Goal: Browse casually

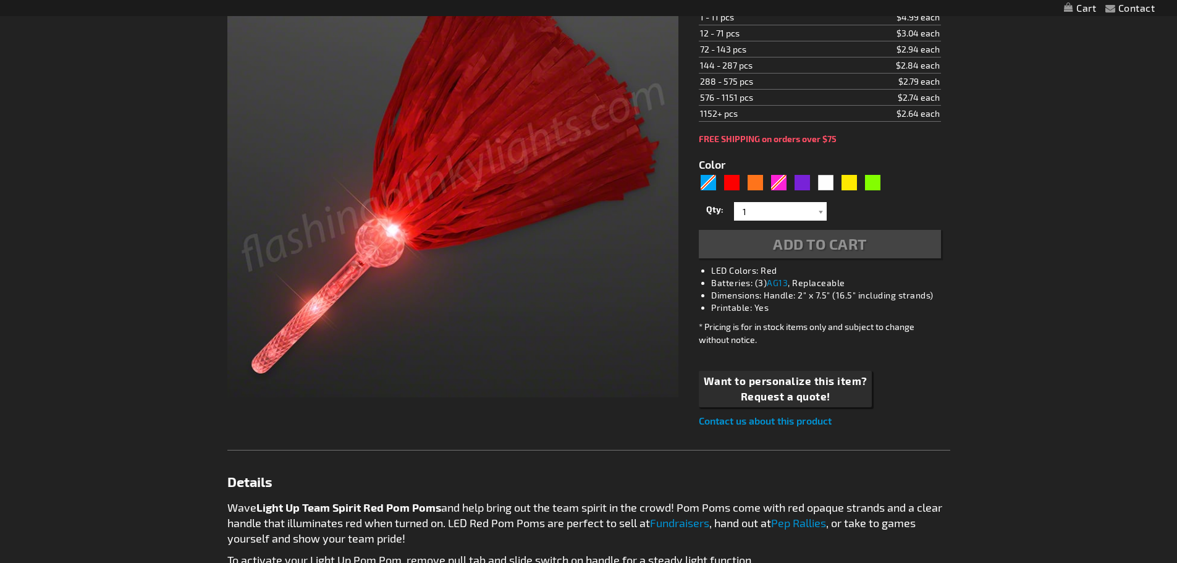
scroll to position [247, 0]
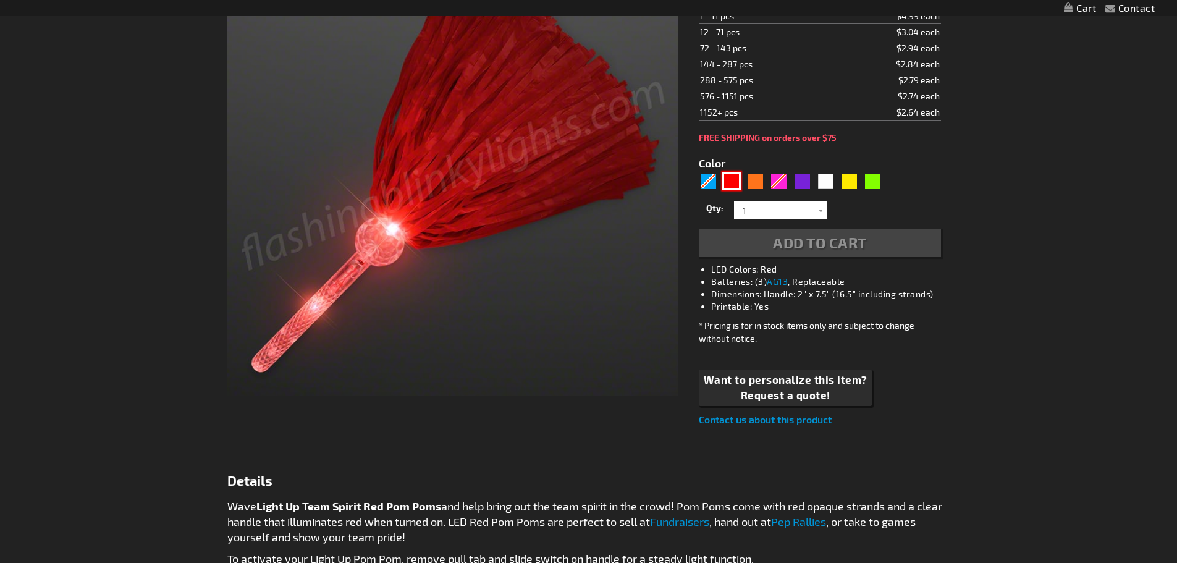
click at [738, 179] on div "Red" at bounding box center [731, 181] width 19 height 19
type input "5641"
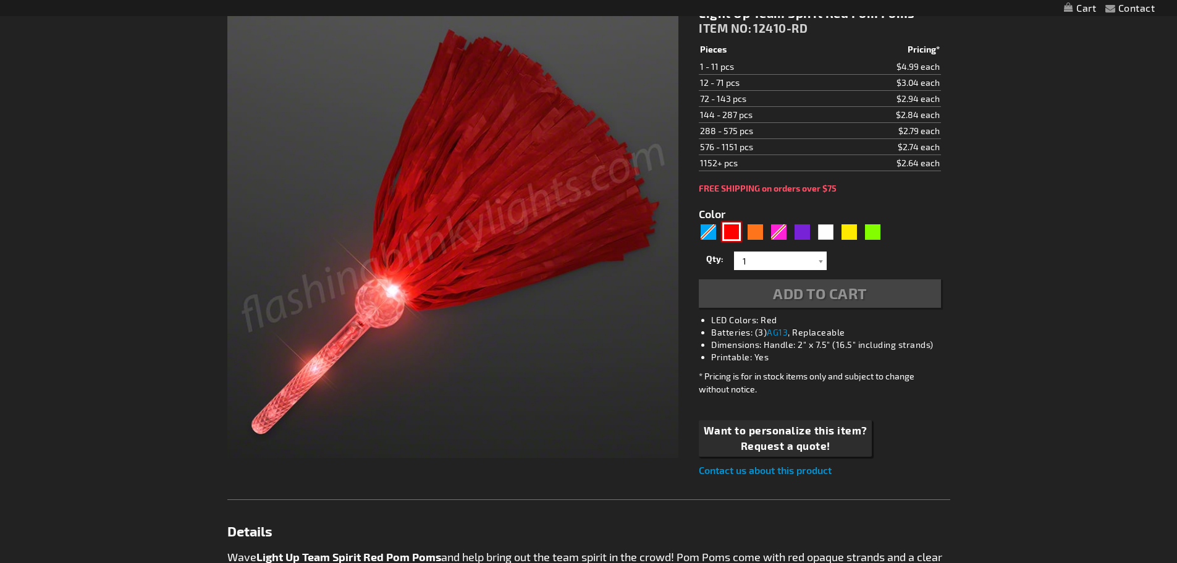
scroll to position [62, 0]
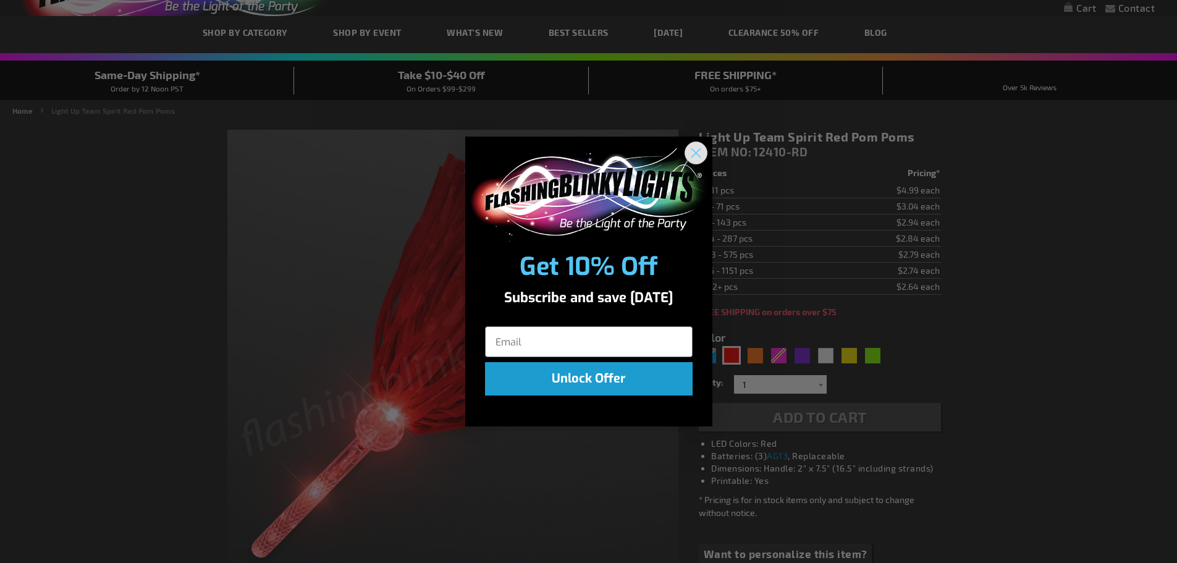
click at [695, 146] on circle "Close dialog" at bounding box center [695, 153] width 20 height 20
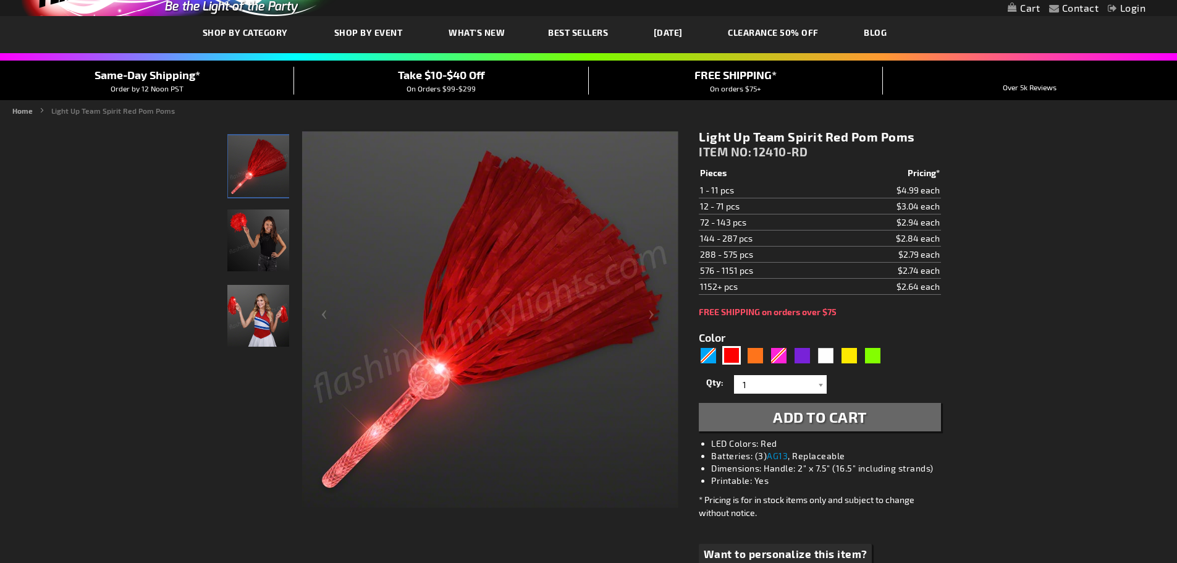
drag, startPoint x: 705, startPoint y: 208, endPoint x: 943, endPoint y: 211, distance: 237.9
click at [950, 206] on div "Light Up Team Spirit Red Pom Poms ITEM NO: 12410-RD $2.64 Pieces Pricing* 1 - 1…" at bounding box center [820, 365] width 260 height 491
click at [862, 214] on td "$2.94 each" at bounding box center [886, 222] width 110 height 16
click at [271, 220] on img "Girl displaying Red LED Light Up Pom Poms" at bounding box center [258, 240] width 62 height 62
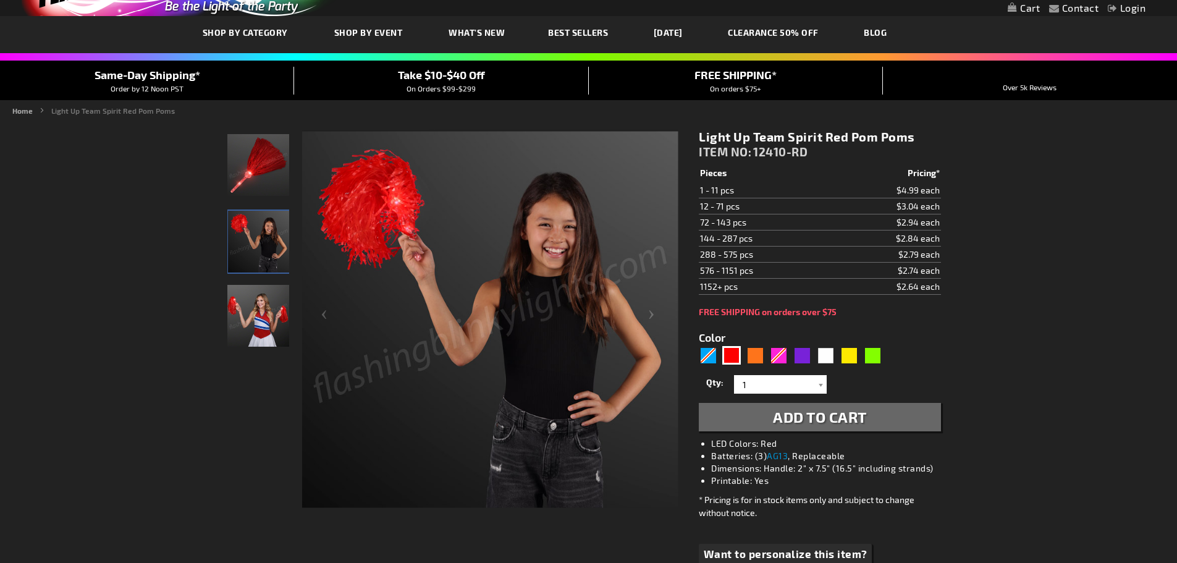
click at [261, 339] on img "Female displaying Red LED Light Up Pom Poms" at bounding box center [258, 316] width 62 height 62
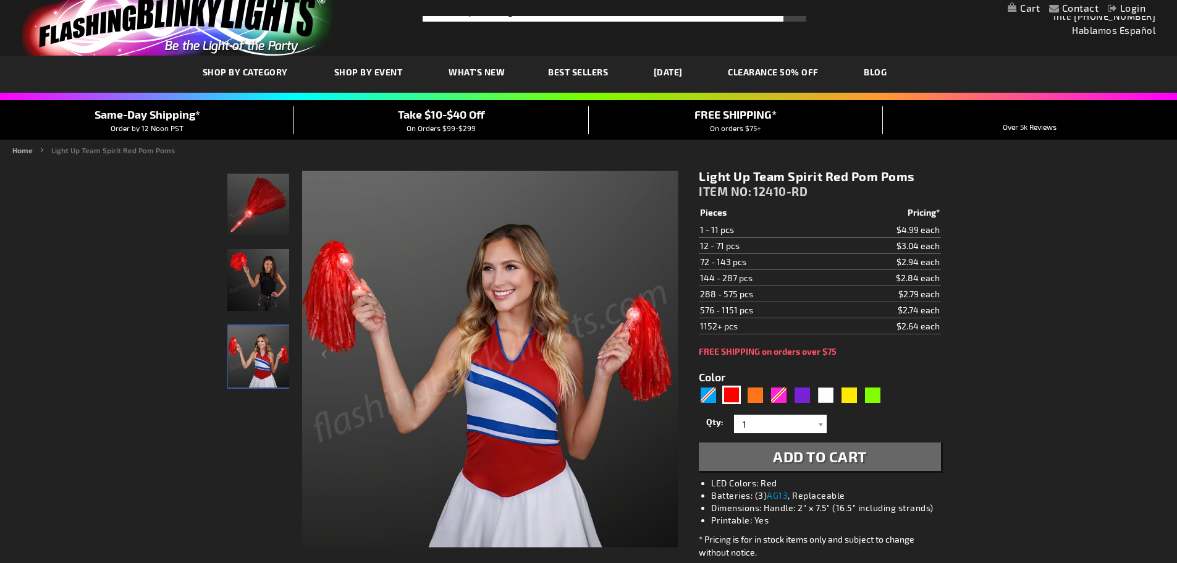
scroll to position [0, 0]
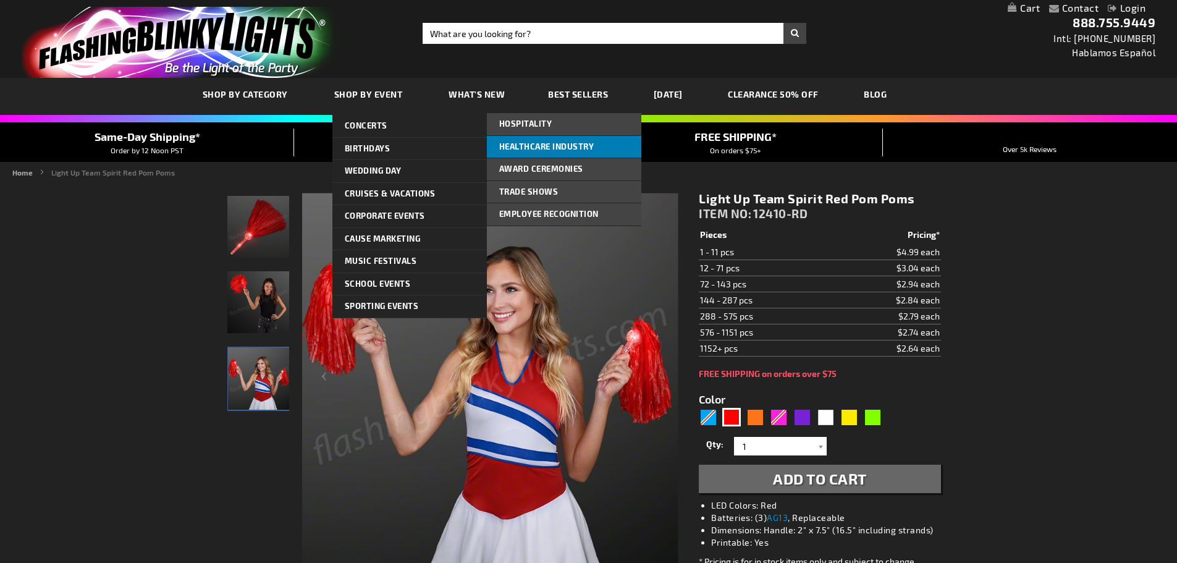
click at [535, 145] on span "Healthcare Industry" at bounding box center [546, 147] width 95 height 10
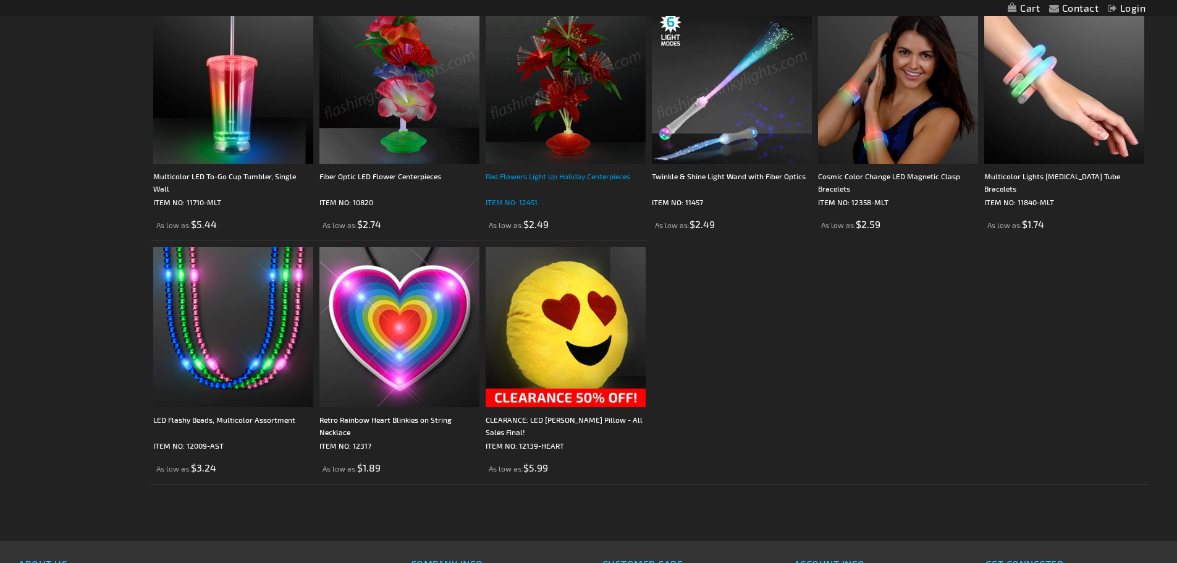
scroll to position [2595, 0]
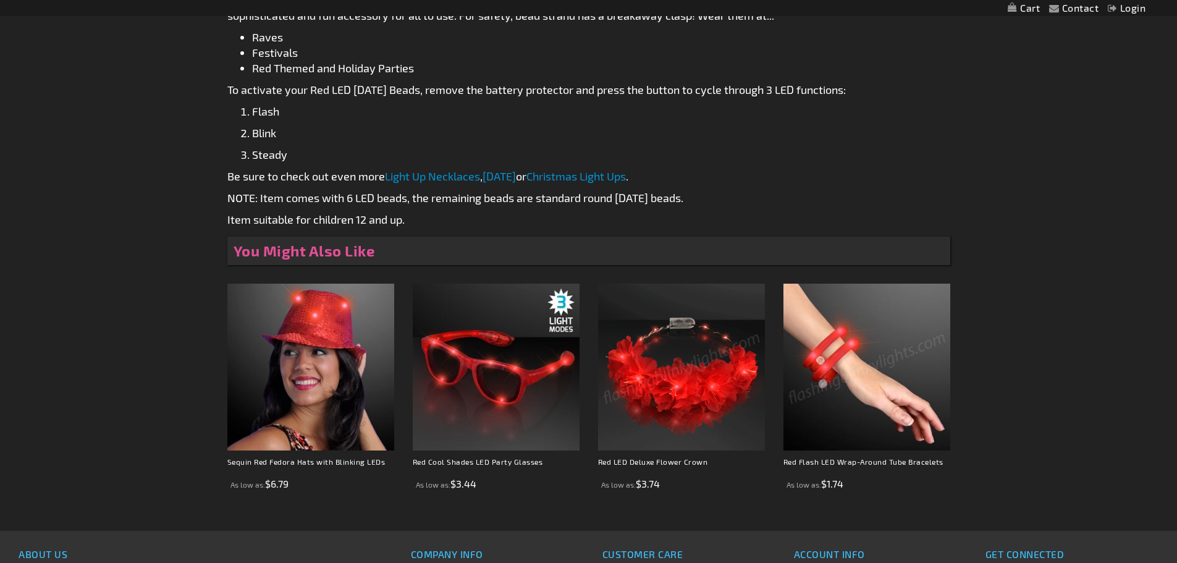
scroll to position [680, 0]
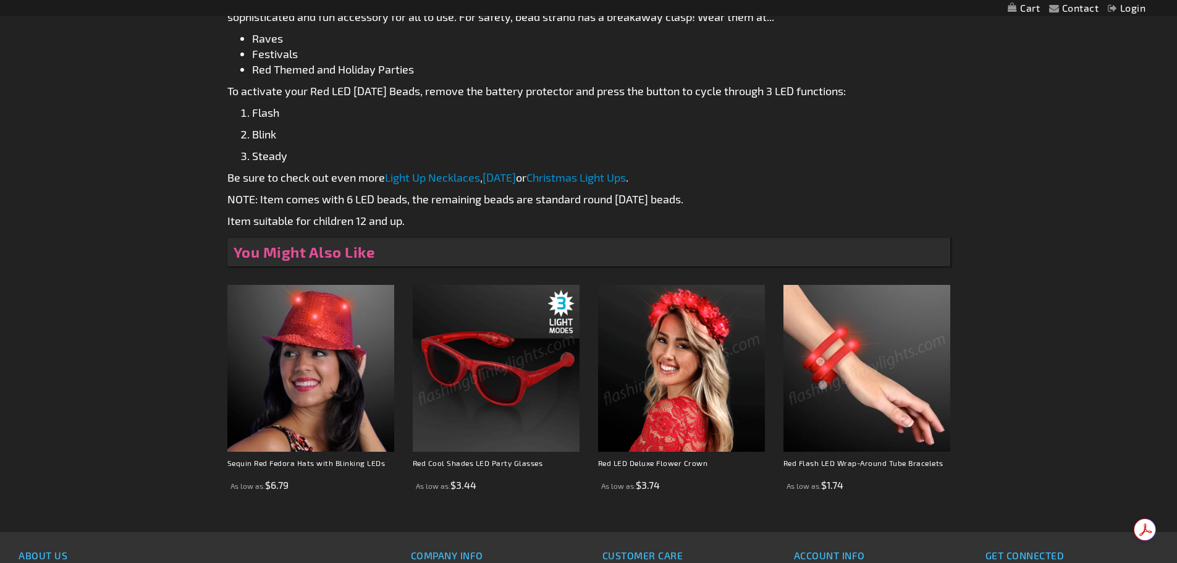
click at [854, 370] on img at bounding box center [867, 368] width 167 height 167
click at [830, 365] on img at bounding box center [867, 368] width 167 height 167
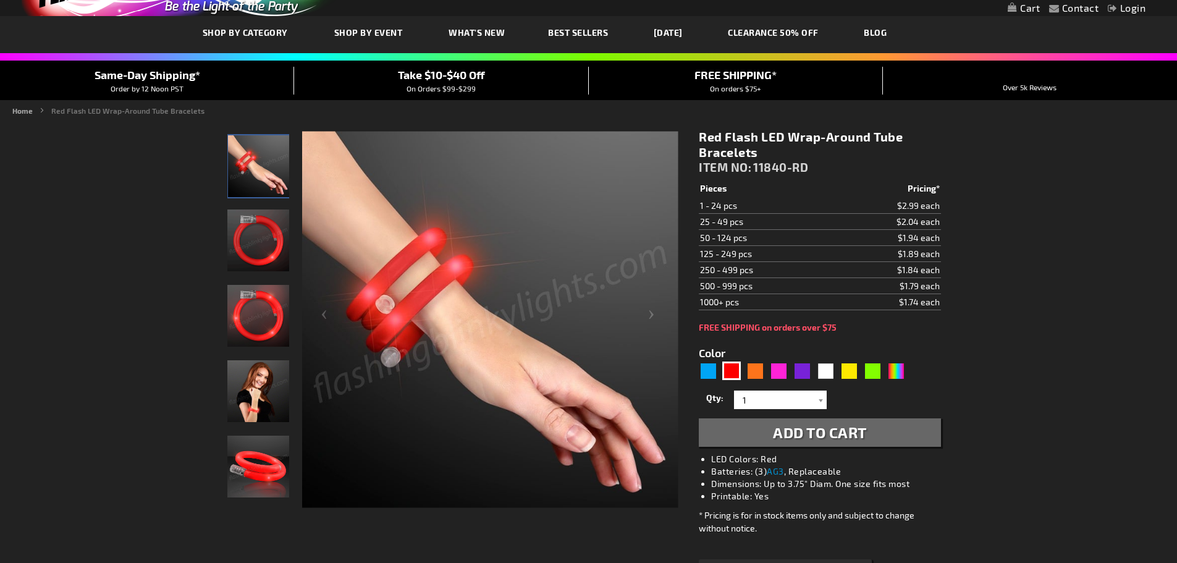
click at [255, 243] on img "Light Up Red Flash Tube Bracelets" at bounding box center [258, 240] width 62 height 62
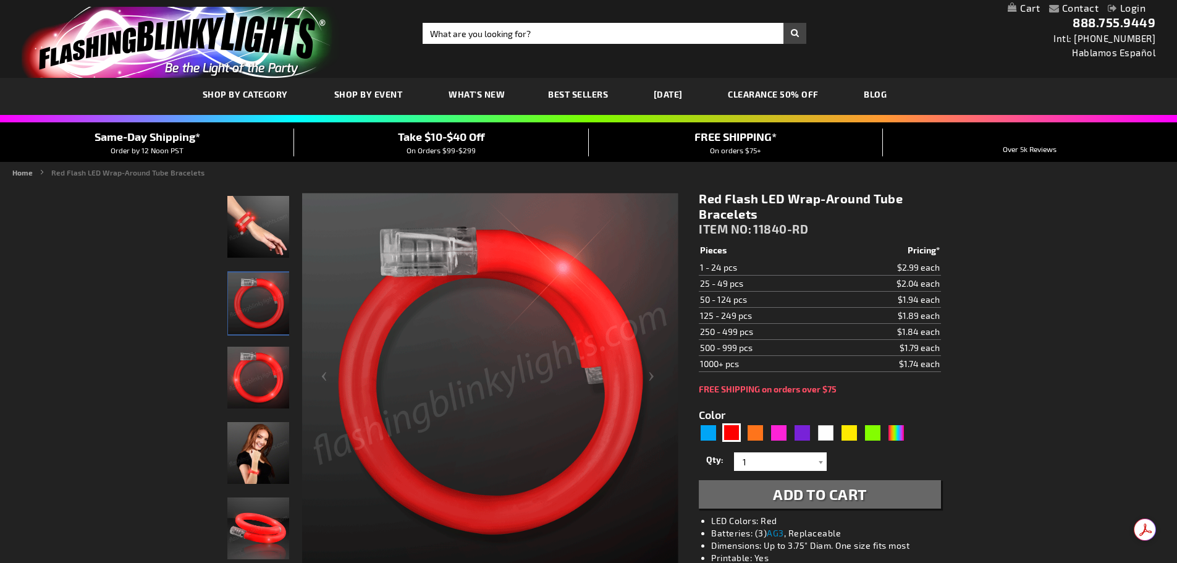
click at [570, 94] on span "Best Sellers" at bounding box center [578, 94] width 60 height 11
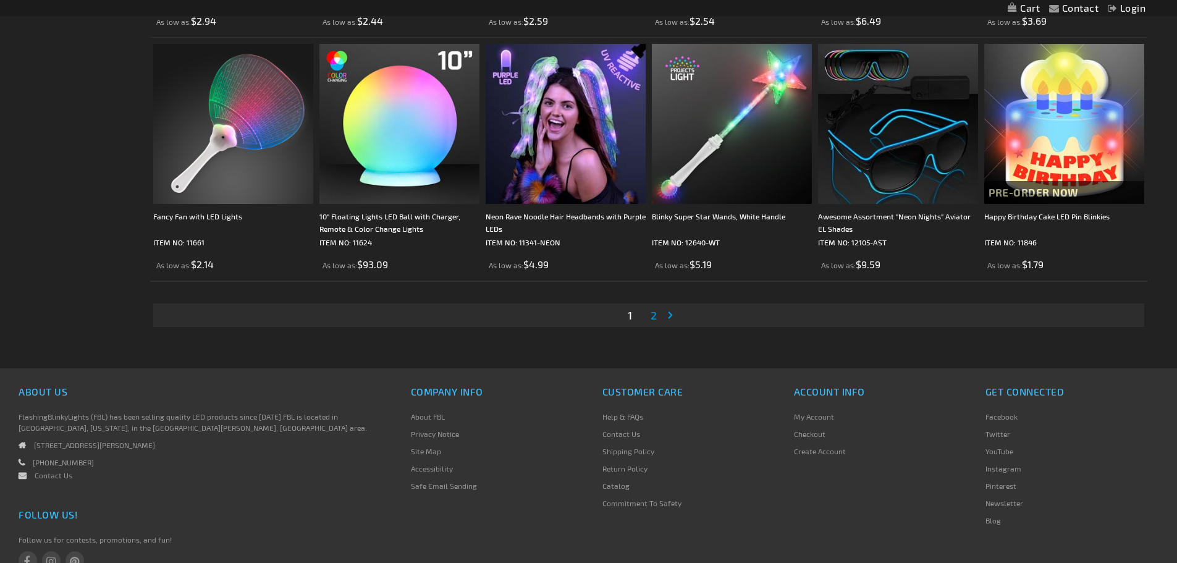
scroll to position [2492, 0]
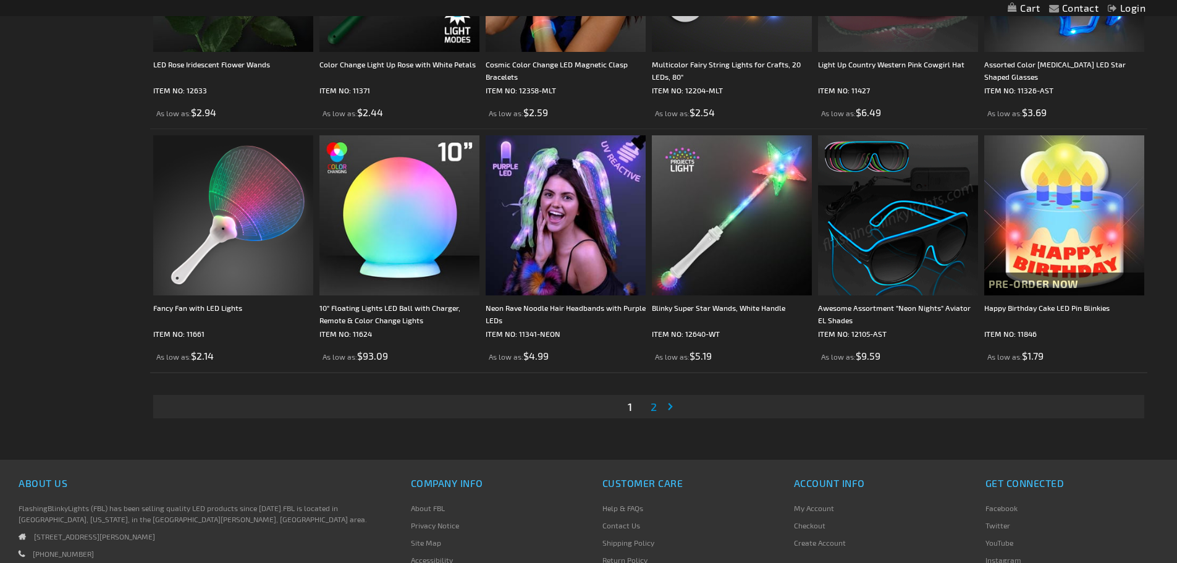
click at [658, 410] on link "Page 2" at bounding box center [653, 406] width 11 height 19
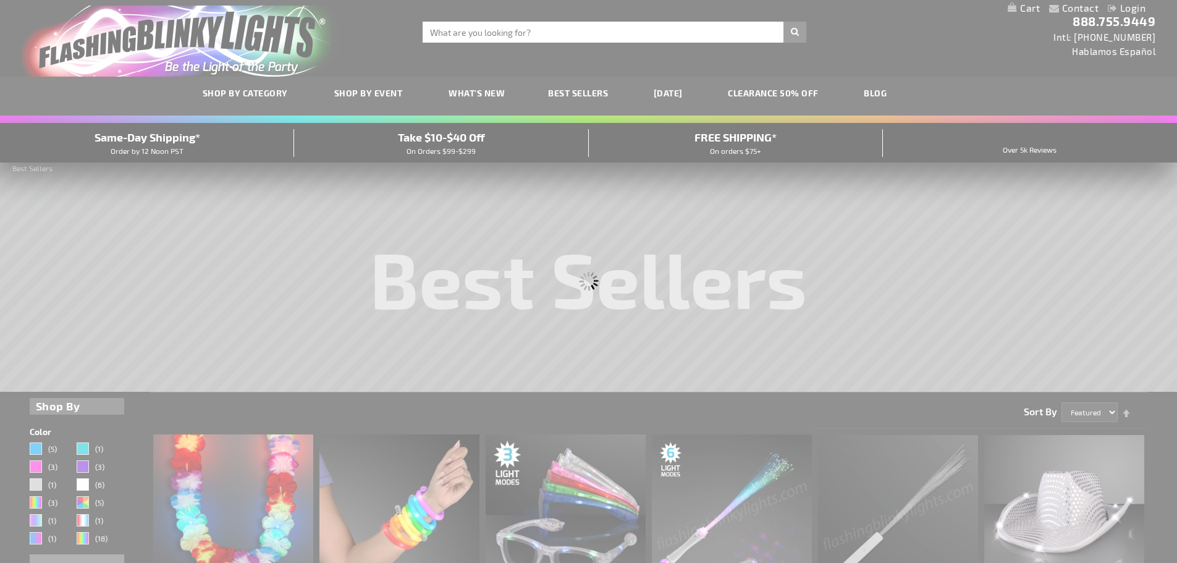
scroll to position [0, 0]
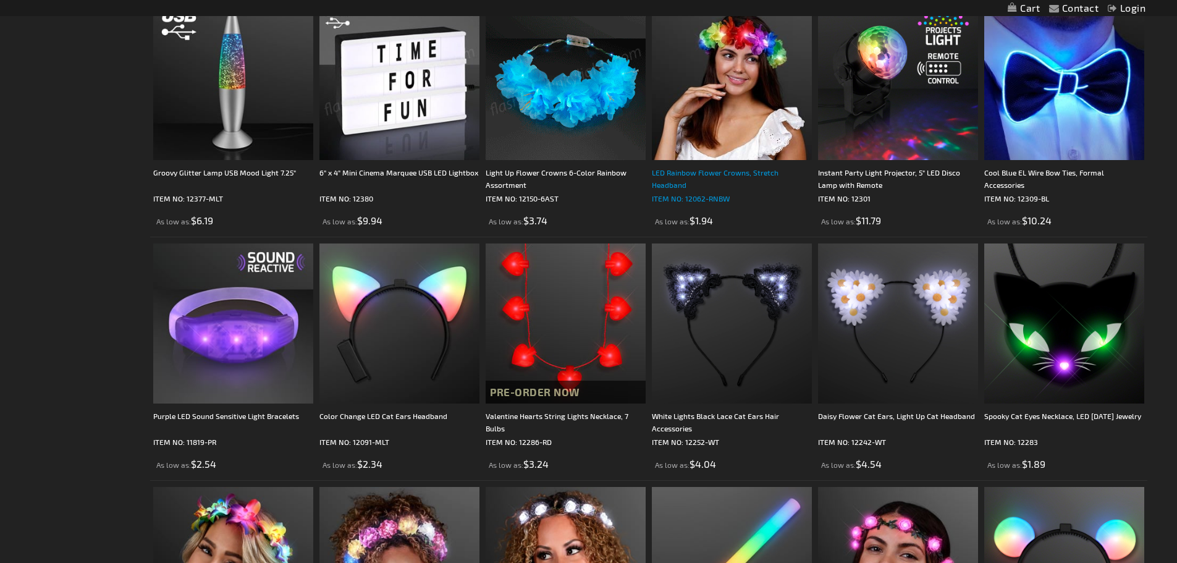
scroll to position [865, 0]
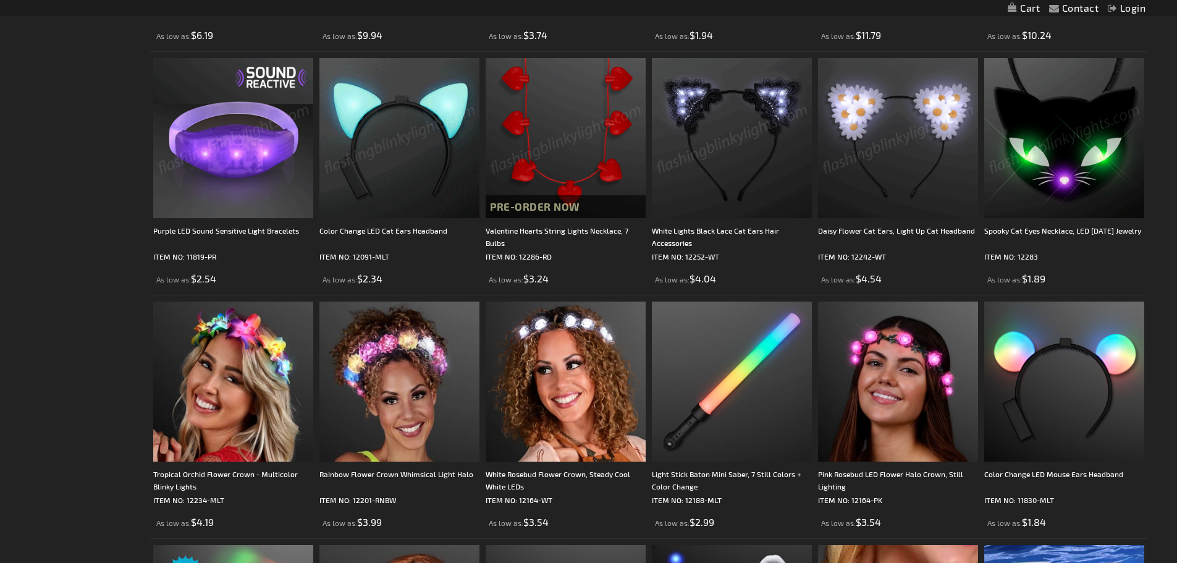
click at [252, 158] on img at bounding box center [233, 138] width 160 height 160
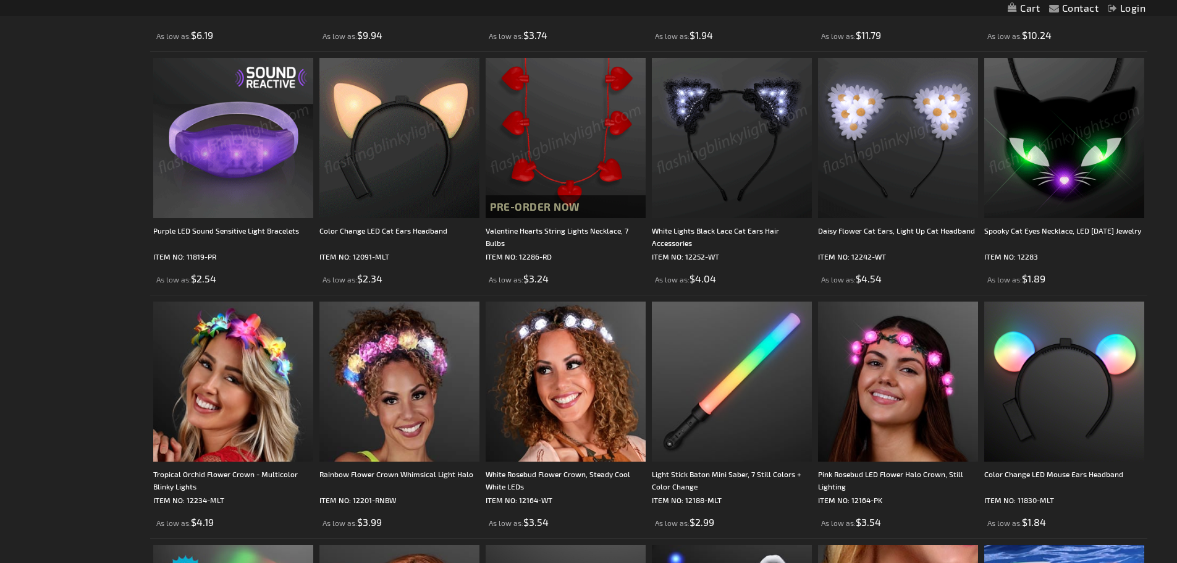
click at [250, 140] on img at bounding box center [233, 138] width 160 height 160
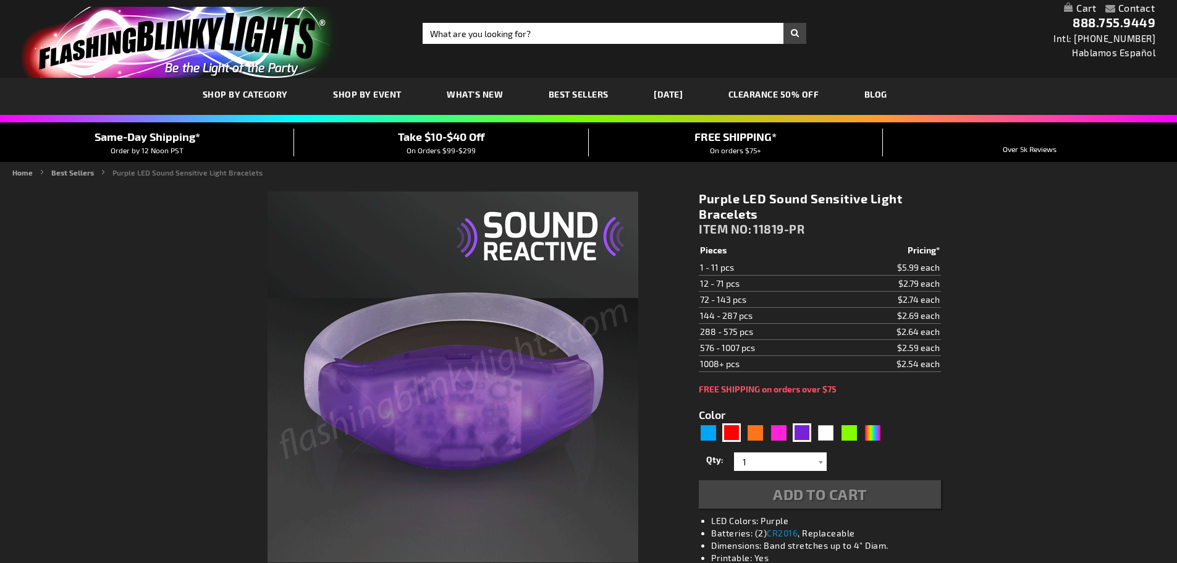
scroll to position [124, 0]
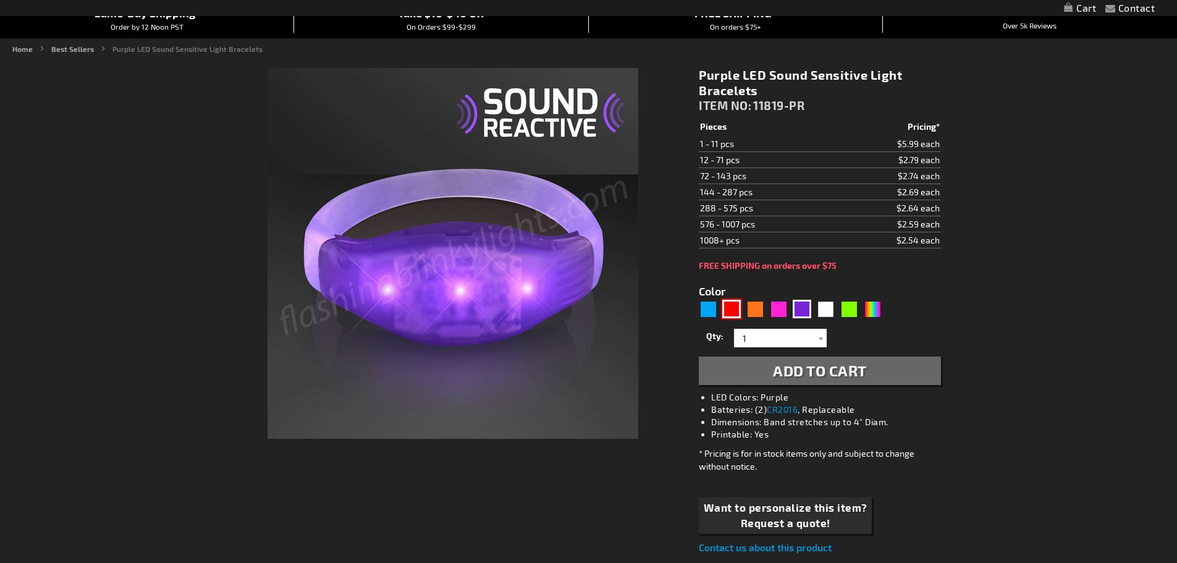
click at [730, 310] on div "Red" at bounding box center [731, 309] width 19 height 19
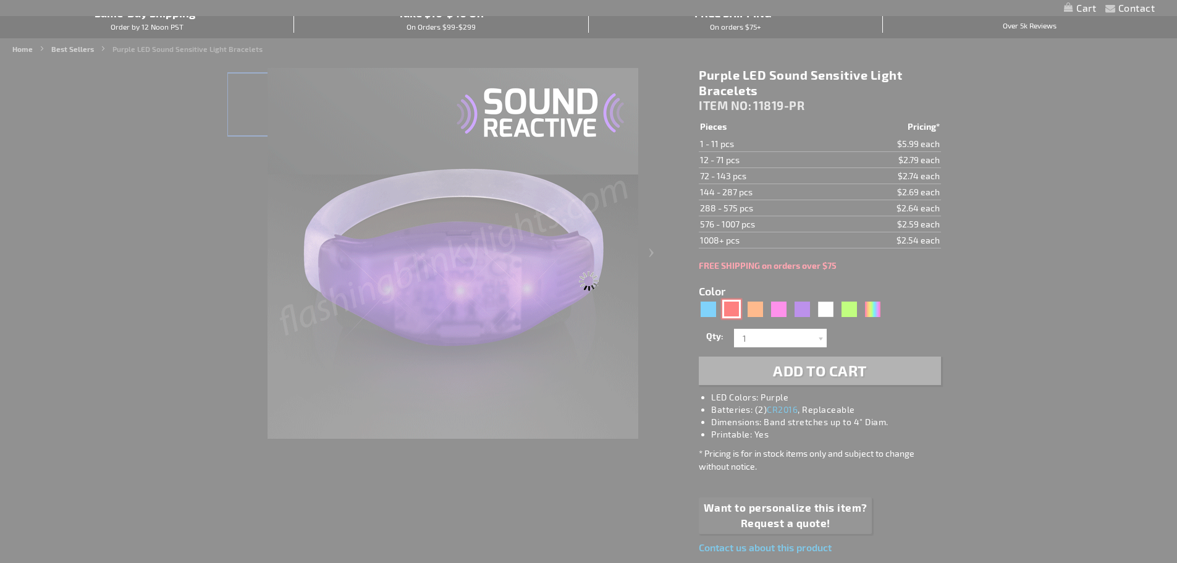
type input "5641"
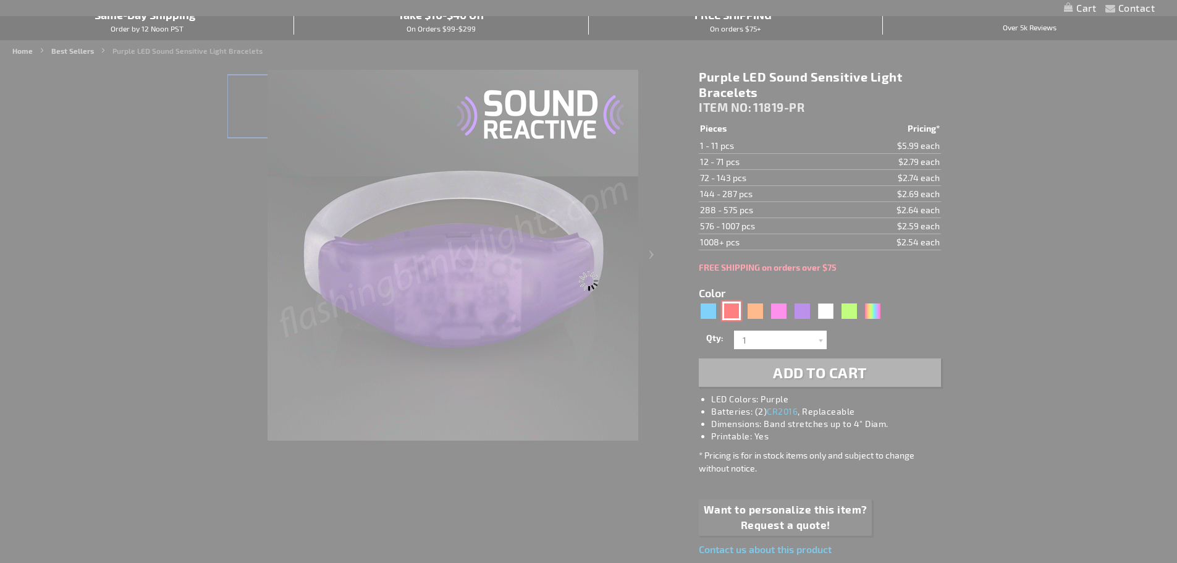
scroll to position [125, 0]
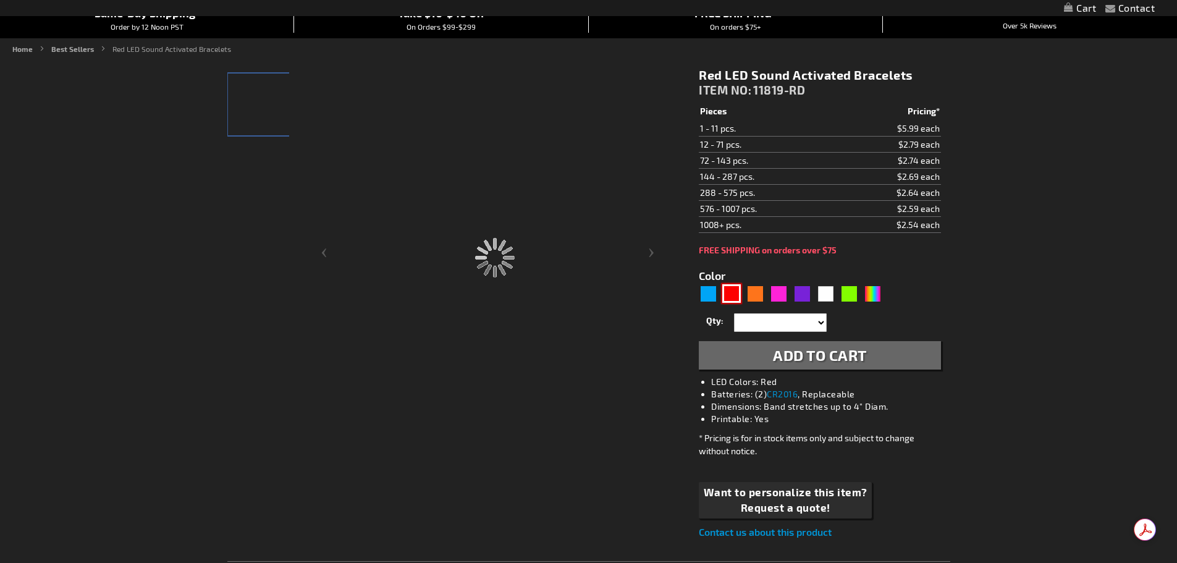
type input "11819-RD"
type input "Customize - Red LED Sound Activated Bracelets - ITEM NO: 11819-RD"
